Goal: Information Seeking & Learning: Learn about a topic

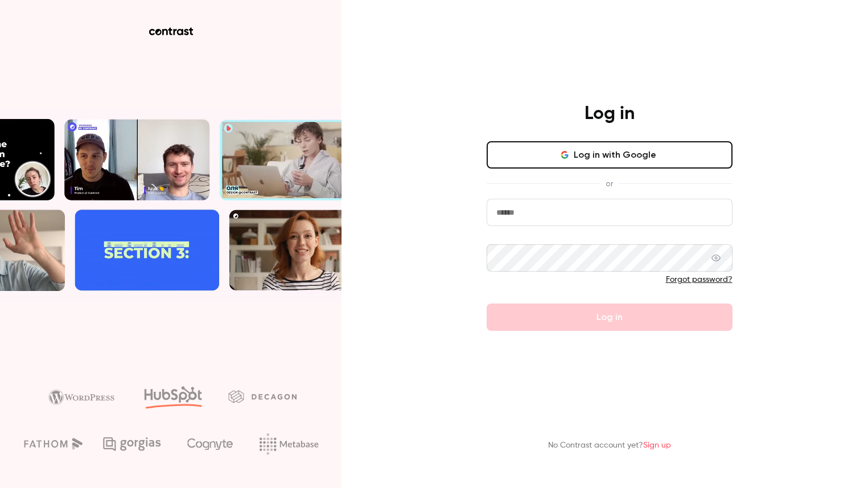
click at [576, 316] on form "Forgot password? Log in" at bounding box center [610, 265] width 246 height 132
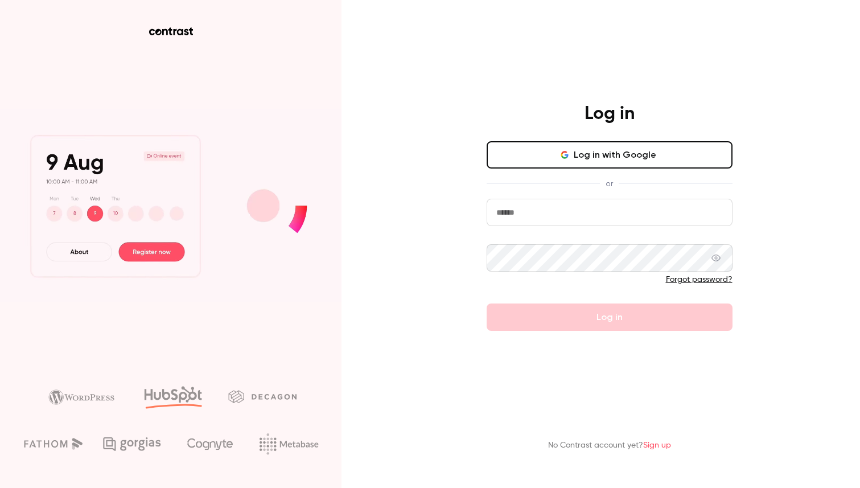
click at [599, 149] on button "Log in with Google" at bounding box center [610, 154] width 246 height 27
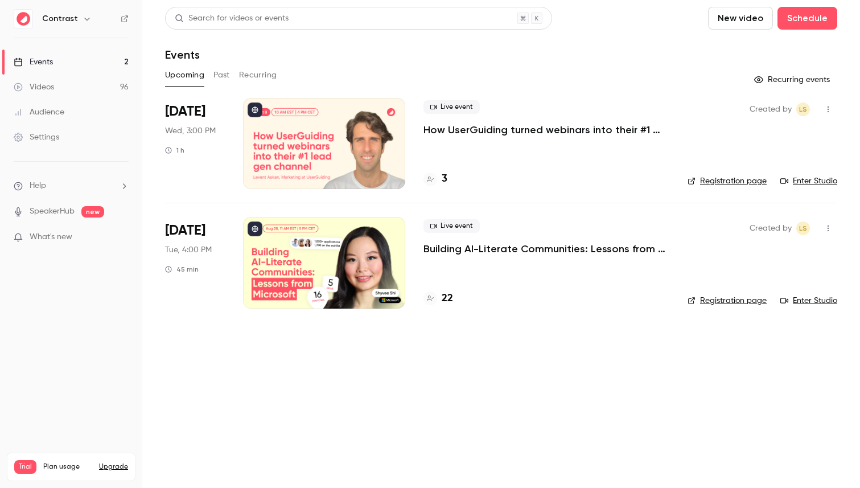
click at [221, 77] on button "Past" at bounding box center [222, 75] width 17 height 18
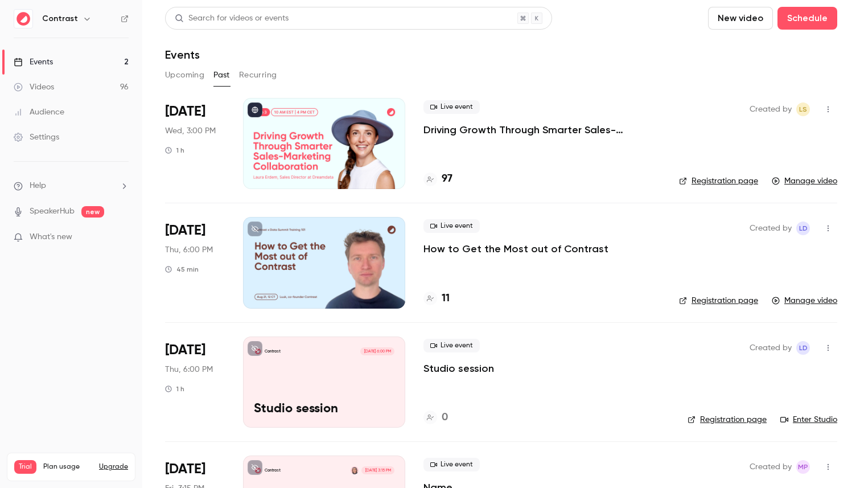
click at [182, 76] on button "Upcoming" at bounding box center [184, 75] width 39 height 18
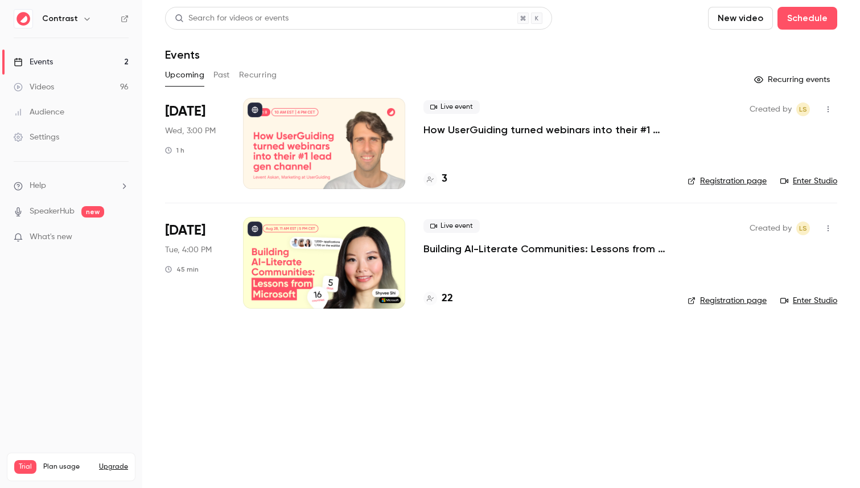
click at [221, 72] on button "Past" at bounding box center [222, 75] width 17 height 18
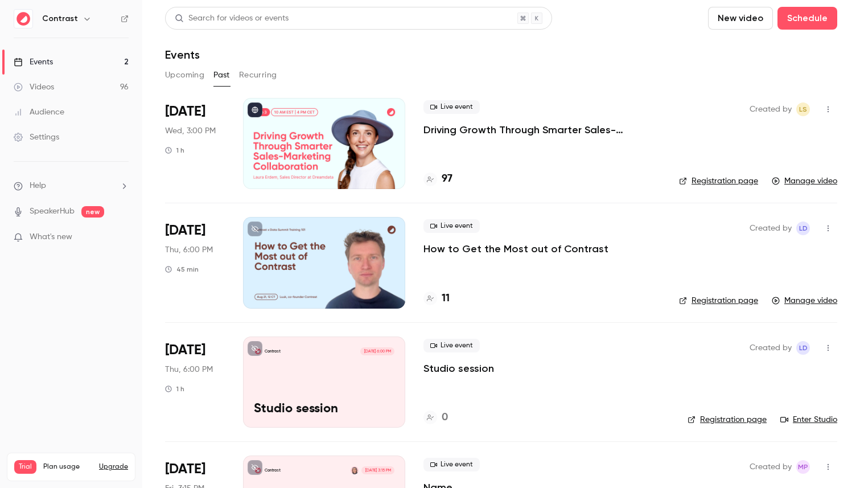
click at [380, 146] on div at bounding box center [324, 143] width 162 height 91
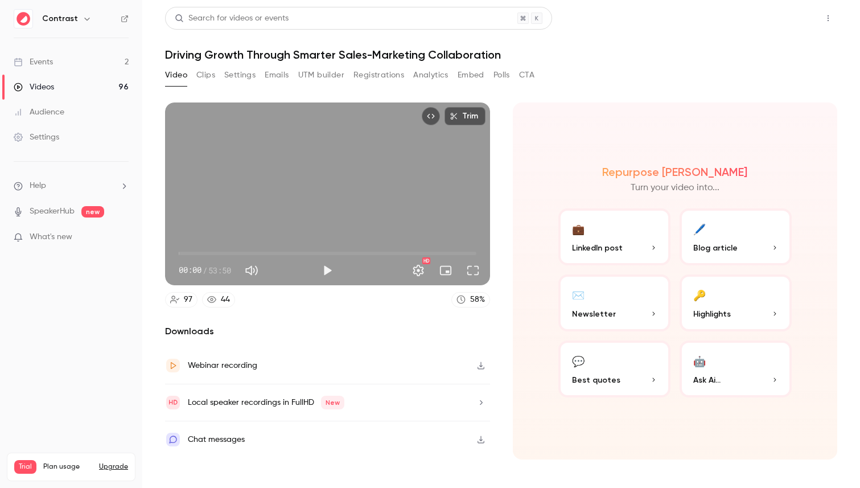
click at [768, 21] on button "Share" at bounding box center [787, 18] width 45 height 23
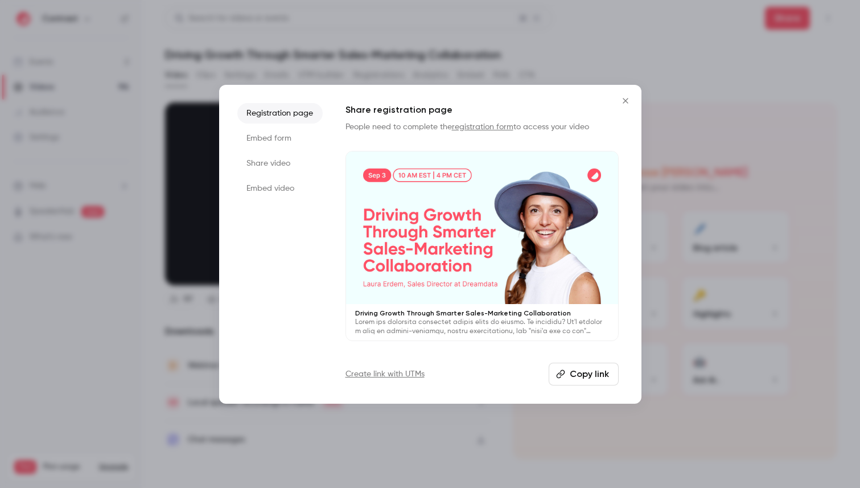
click at [426, 319] on p at bounding box center [482, 327] width 254 height 18
click at [469, 210] on div at bounding box center [482, 227] width 272 height 153
